Goal: Use online tool/utility

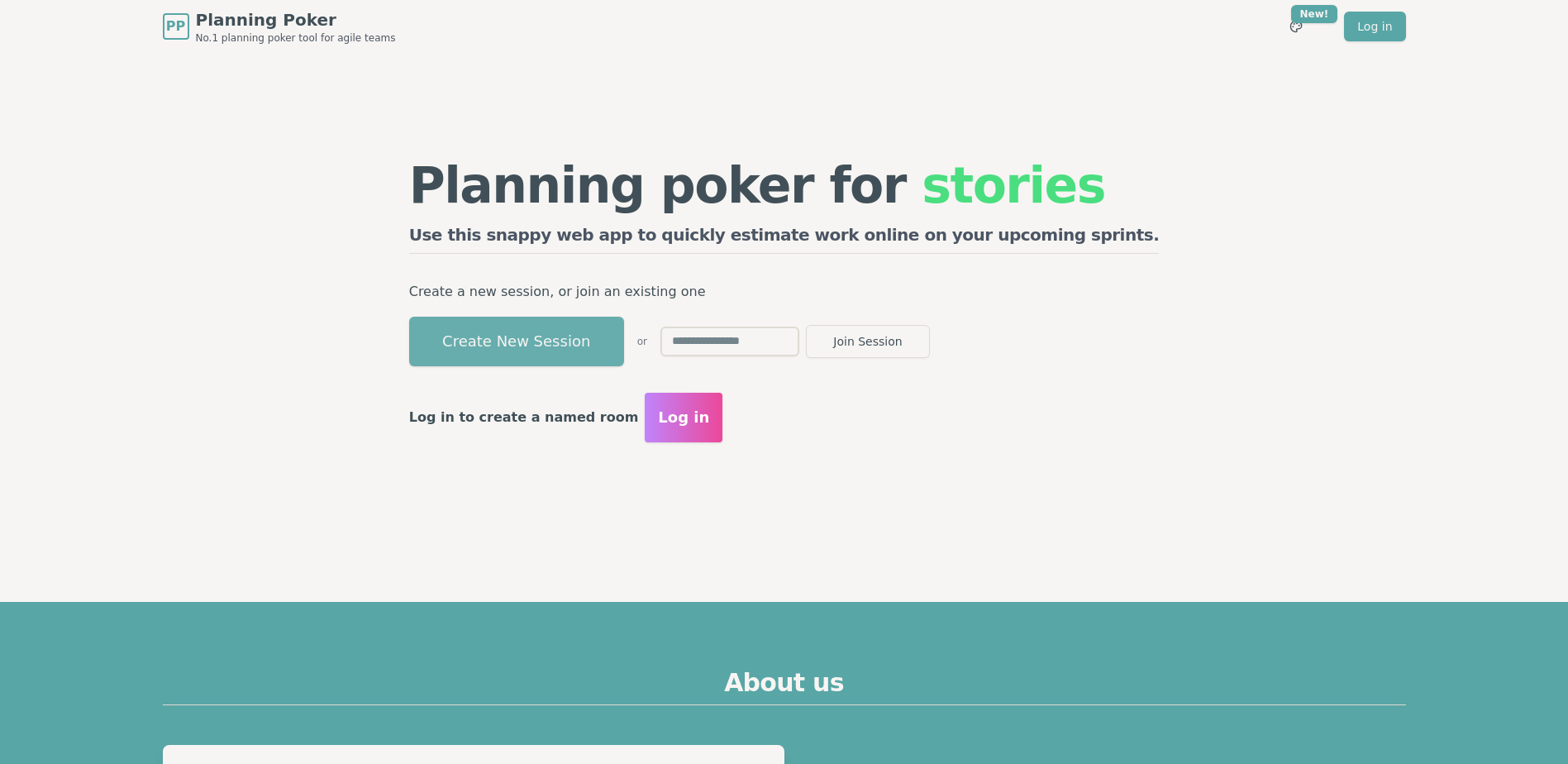
click at [551, 334] on button "Create New Session" at bounding box center [517, 341] width 215 height 50
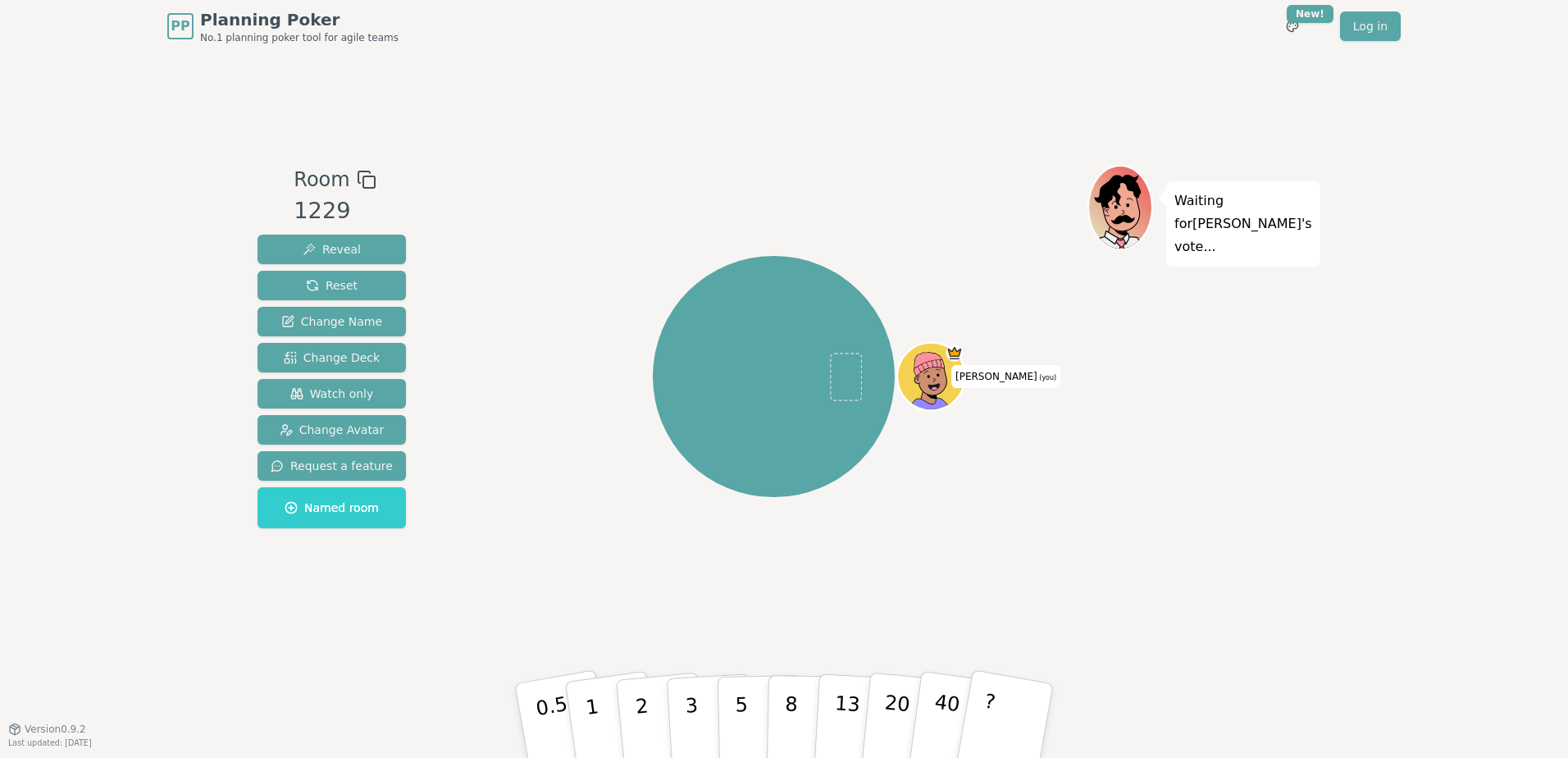
click at [362, 175] on icon at bounding box center [366, 179] width 19 height 19
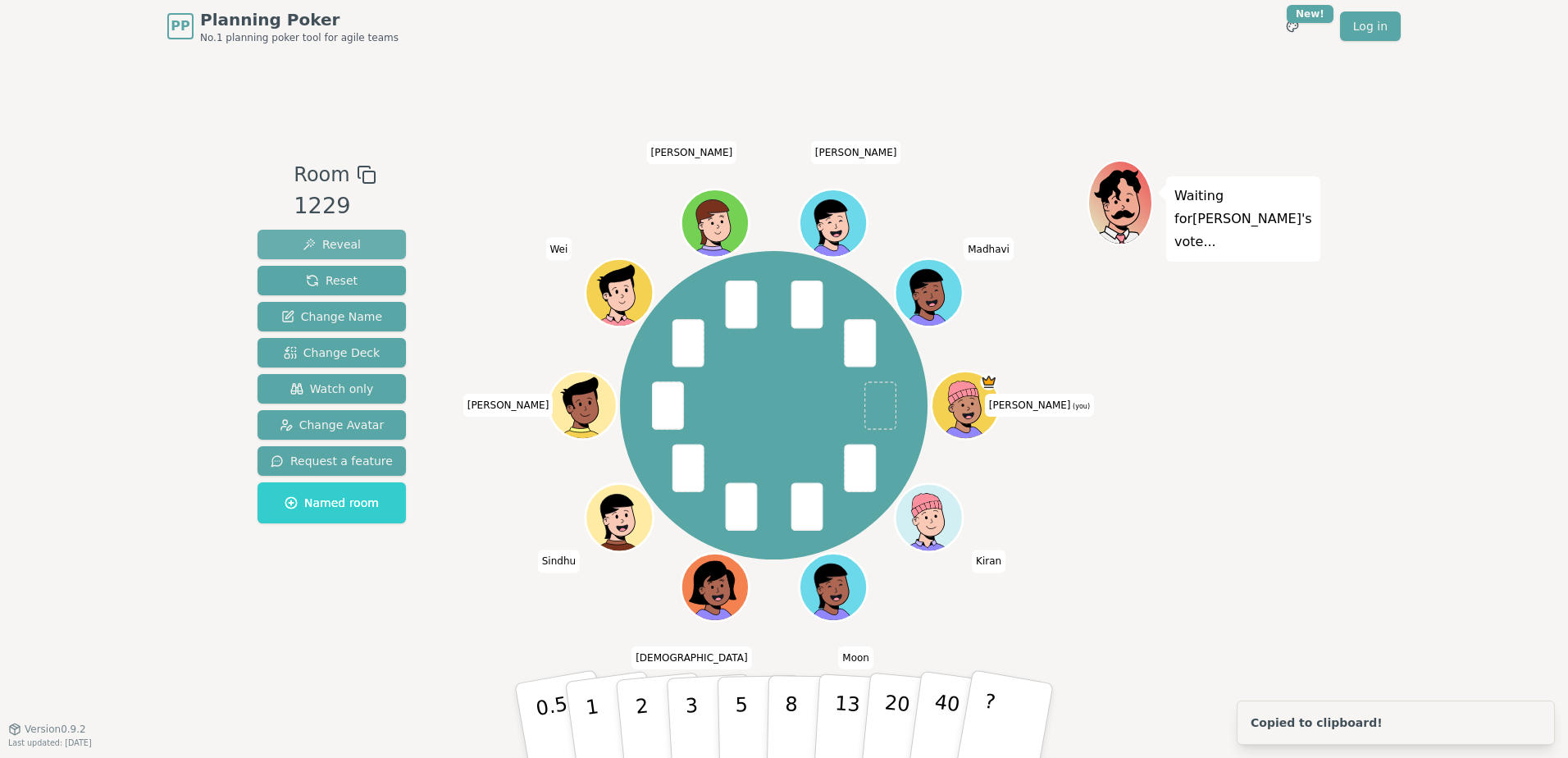
click at [327, 239] on span "Reveal" at bounding box center [332, 244] width 58 height 17
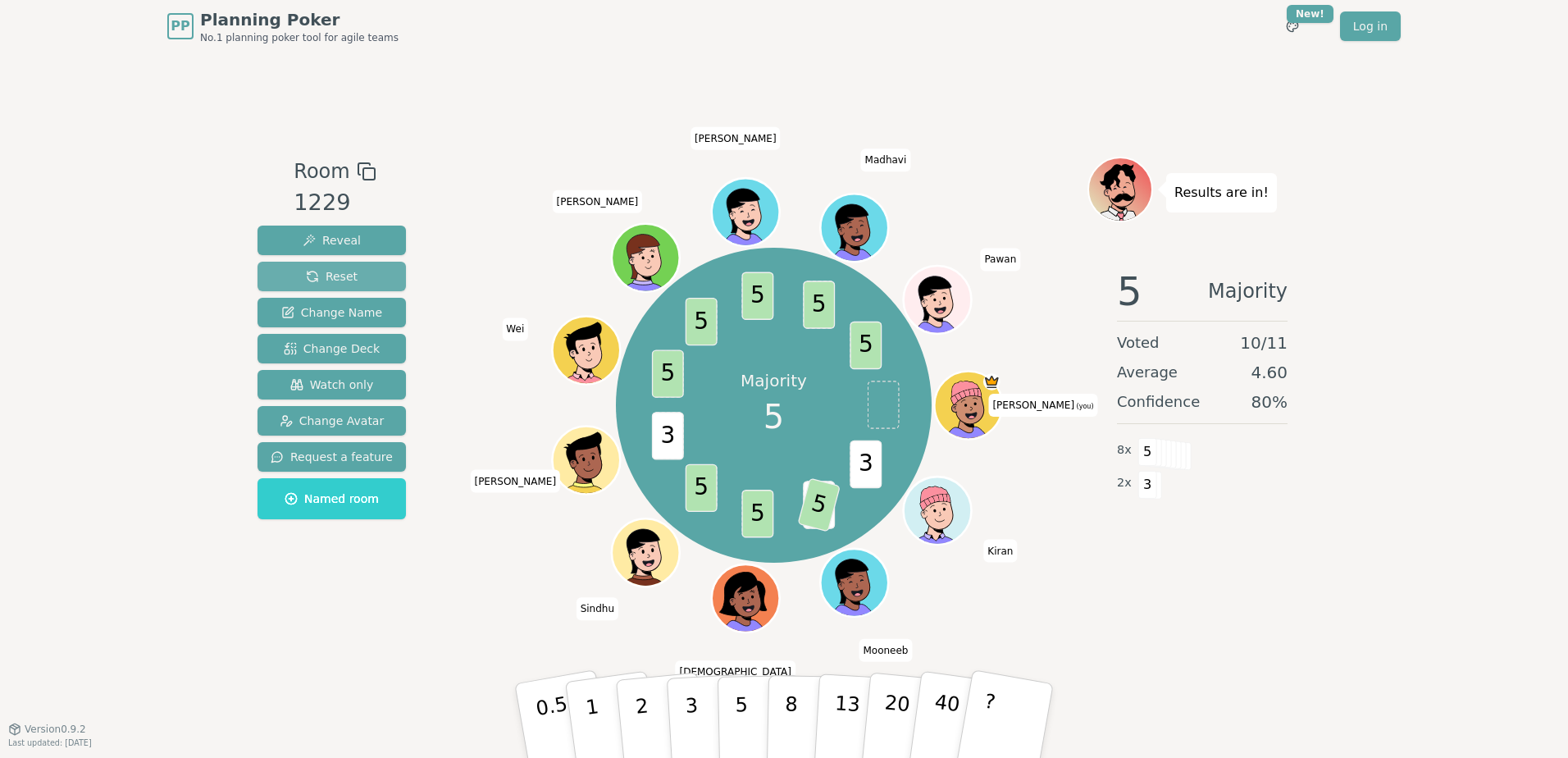
click at [330, 272] on span "Reset" at bounding box center [332, 277] width 52 height 17
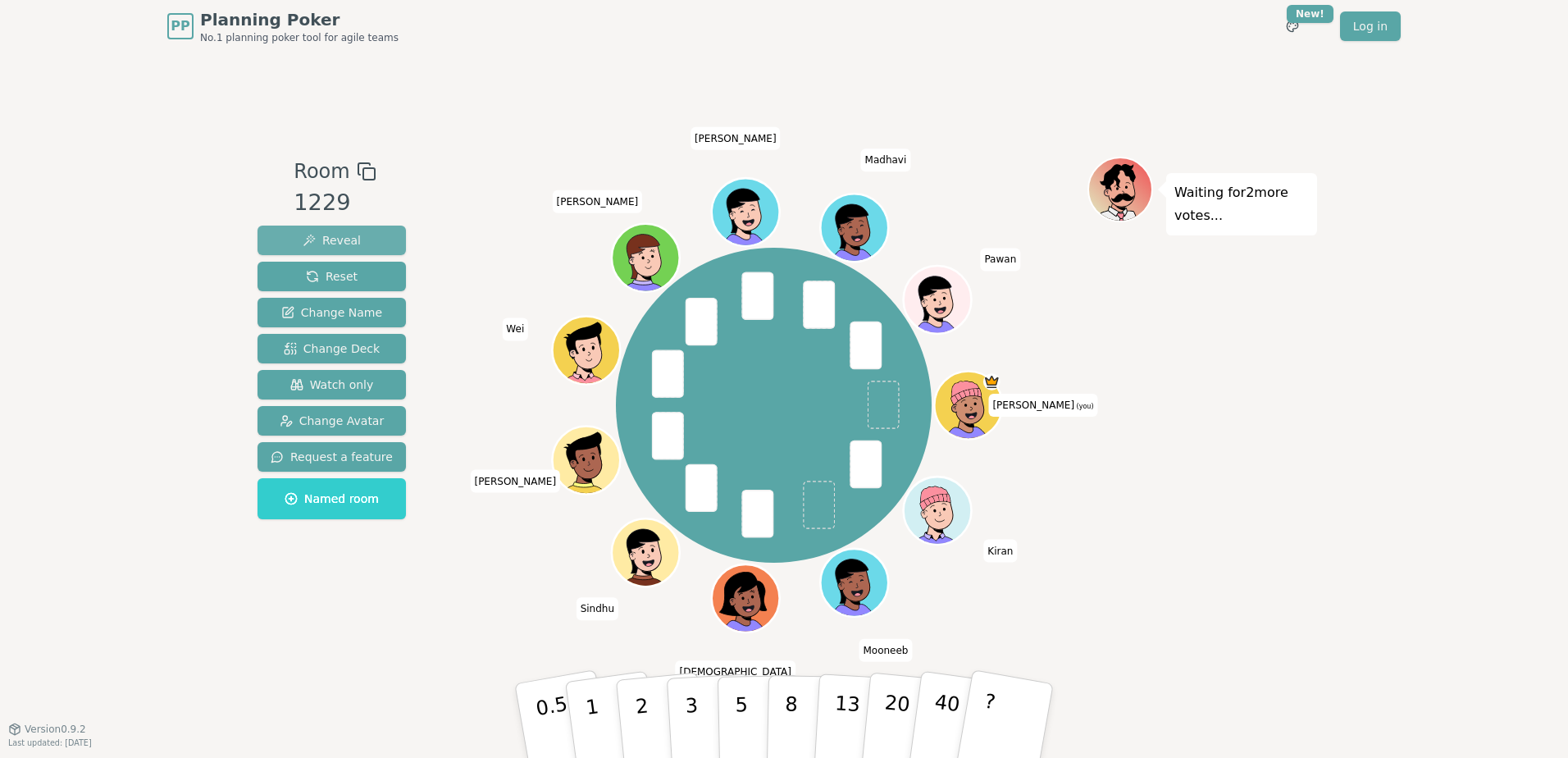
click at [342, 238] on span "Reveal" at bounding box center [332, 241] width 58 height 17
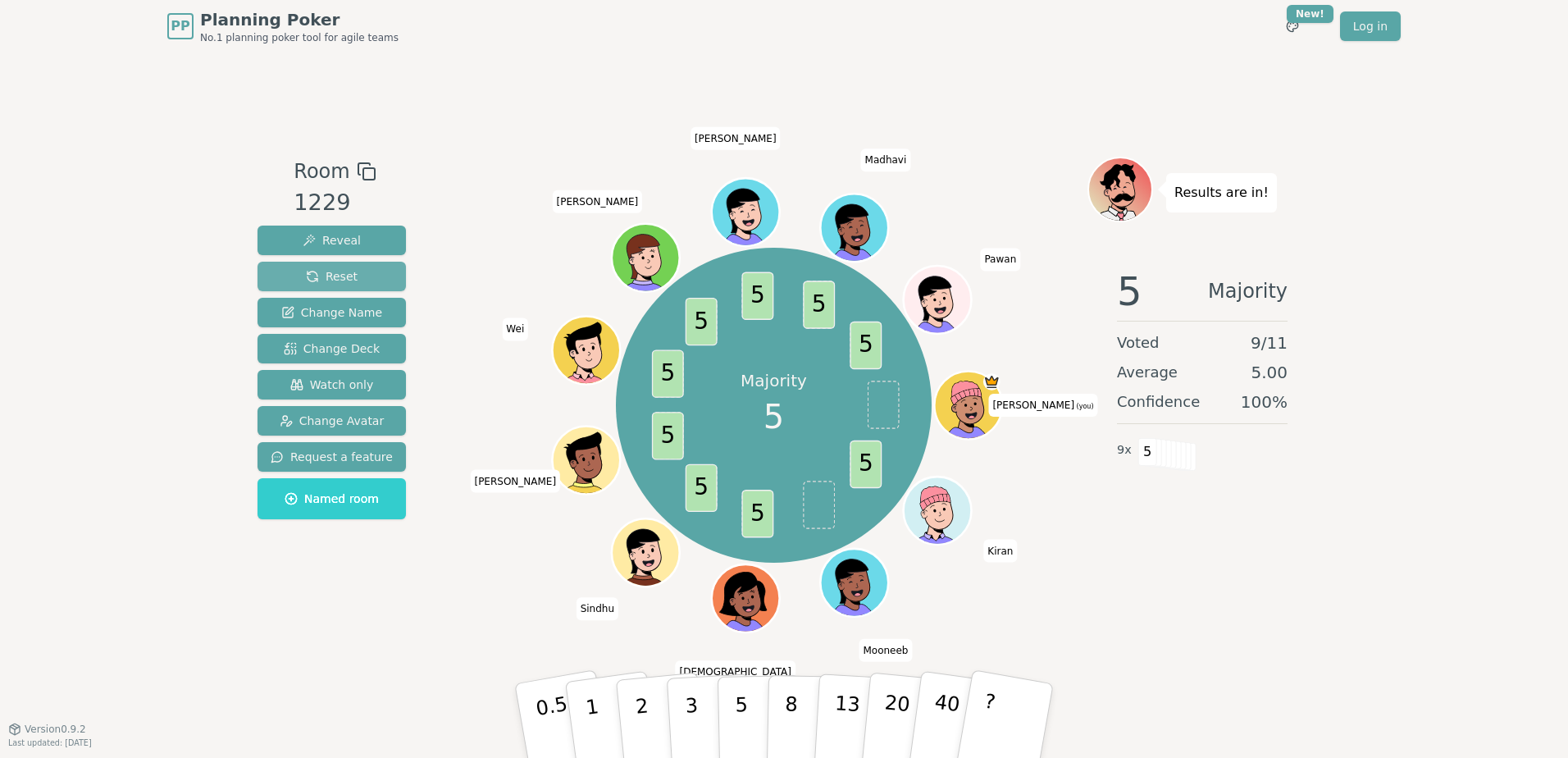
click at [338, 272] on span "Reset" at bounding box center [332, 277] width 52 height 17
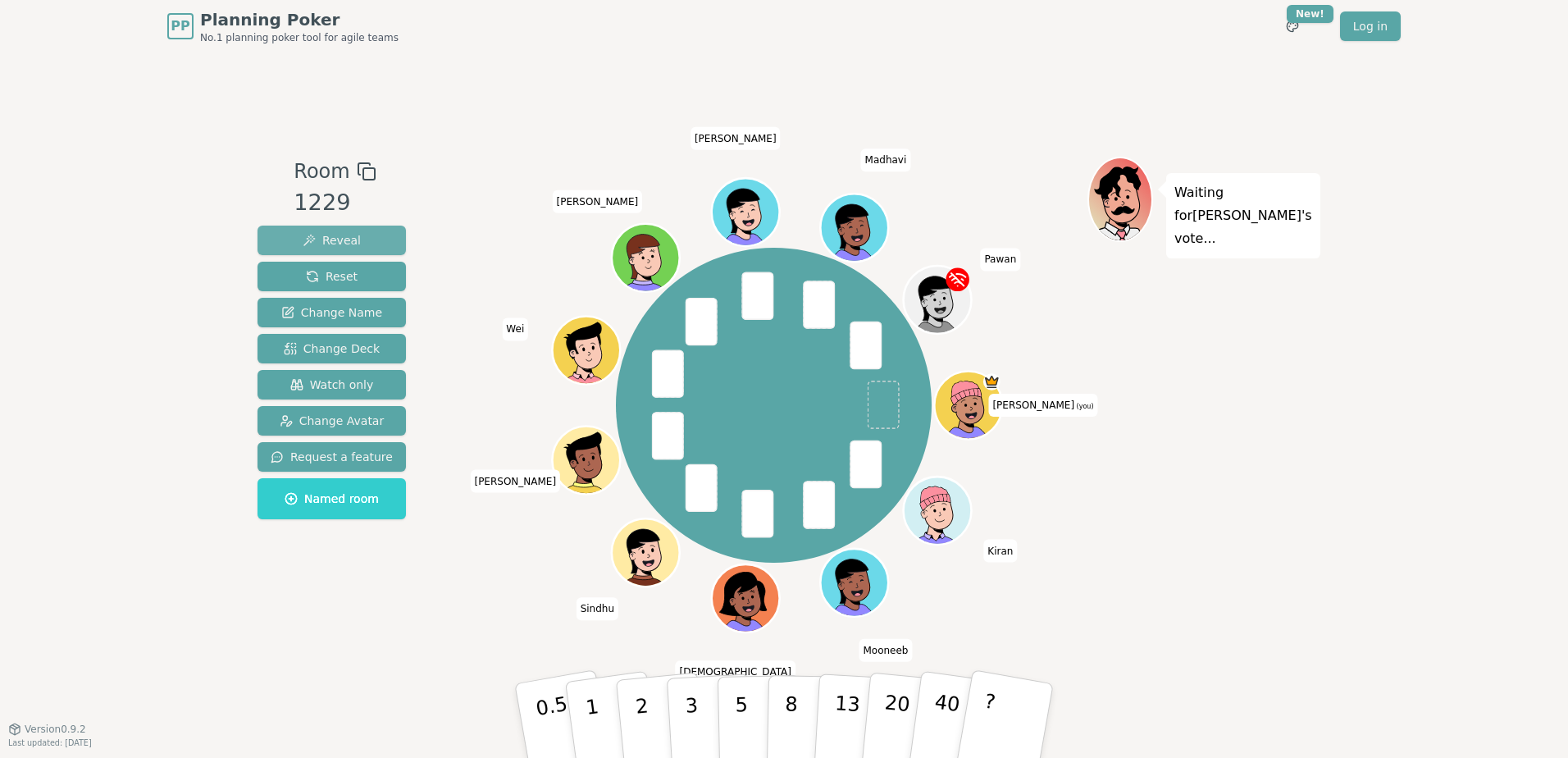
click at [328, 233] on span "Reveal" at bounding box center [332, 241] width 58 height 17
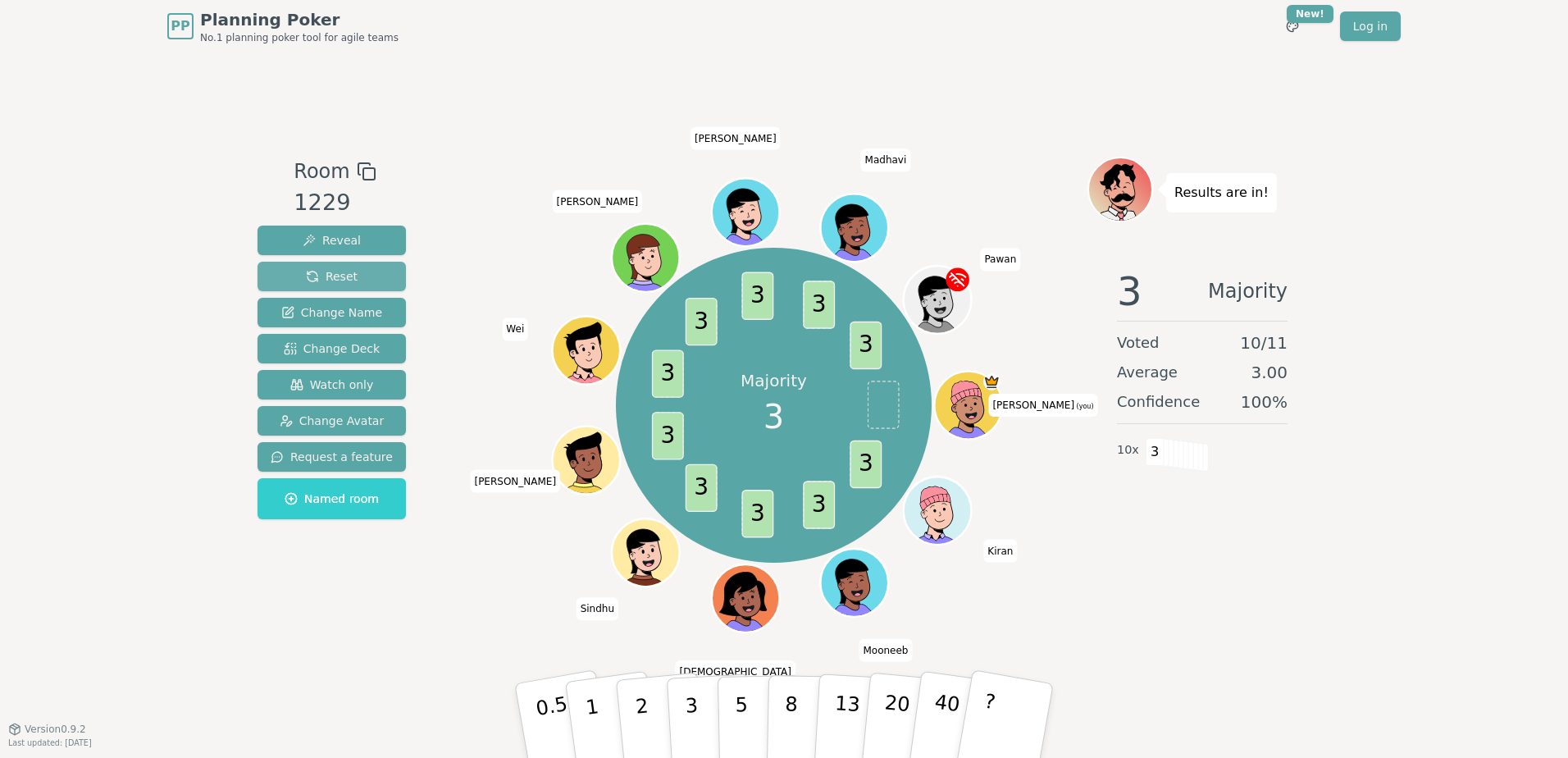
click at [340, 270] on span "Reset" at bounding box center [332, 277] width 52 height 17
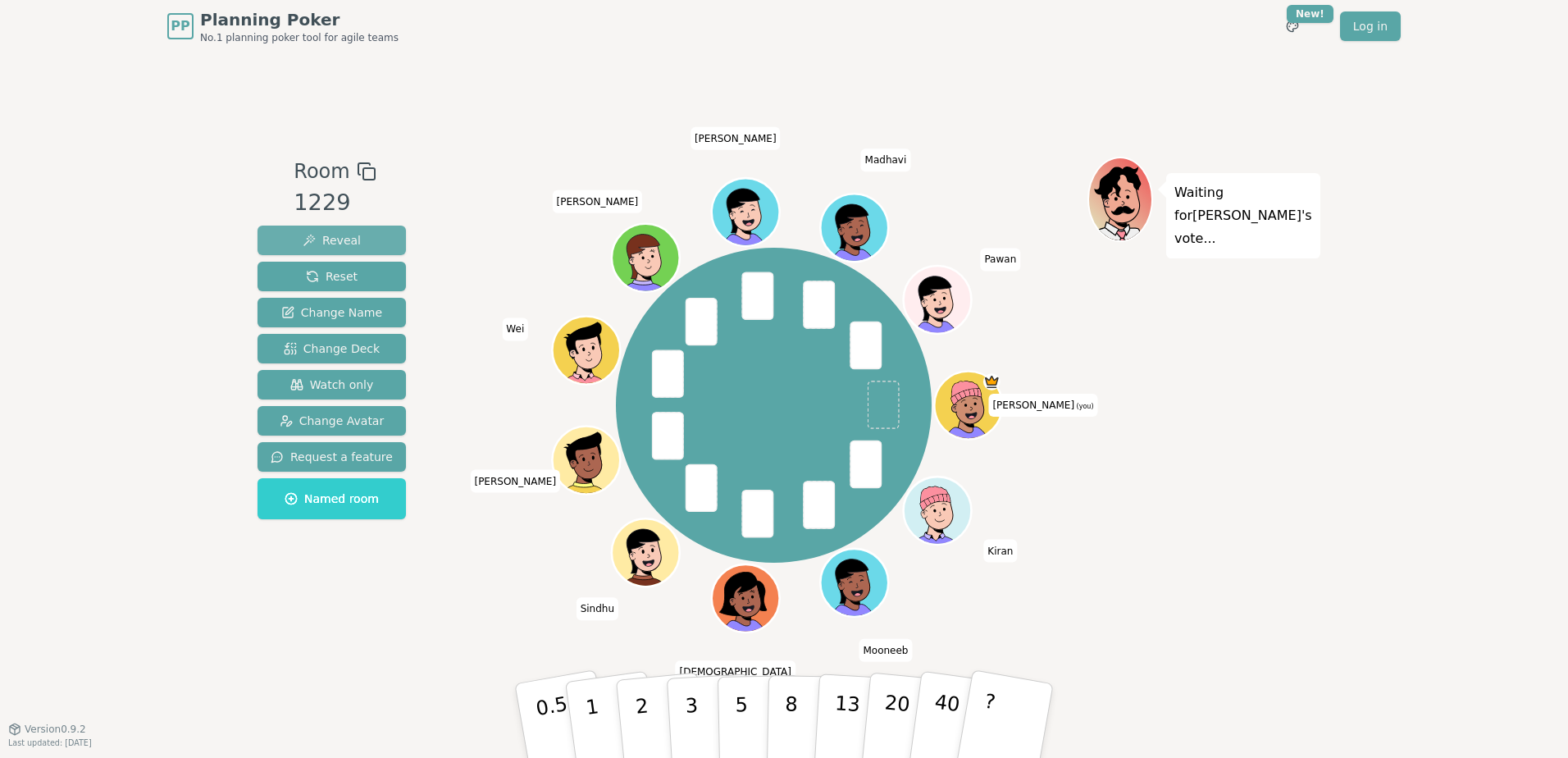
click at [339, 239] on span "Reveal" at bounding box center [332, 241] width 58 height 17
